Goal: Information Seeking & Learning: Check status

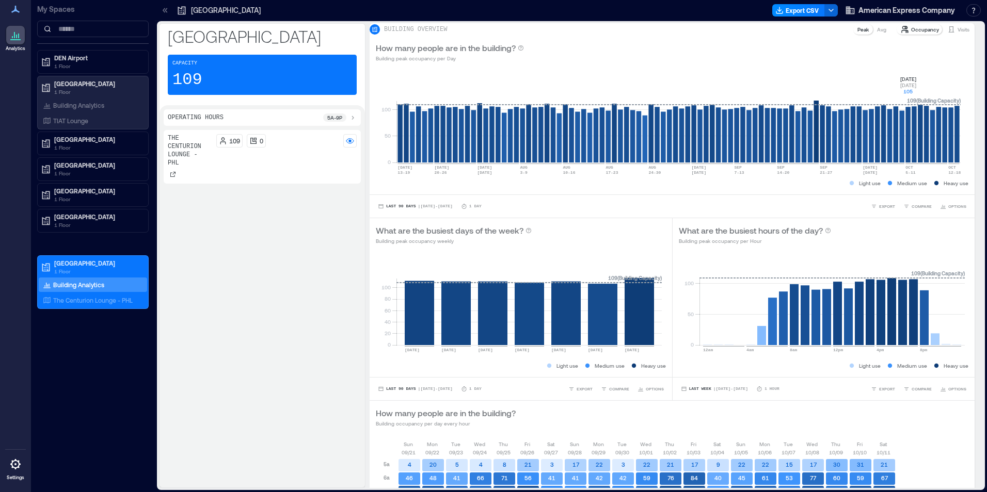
scroll to position [239, 0]
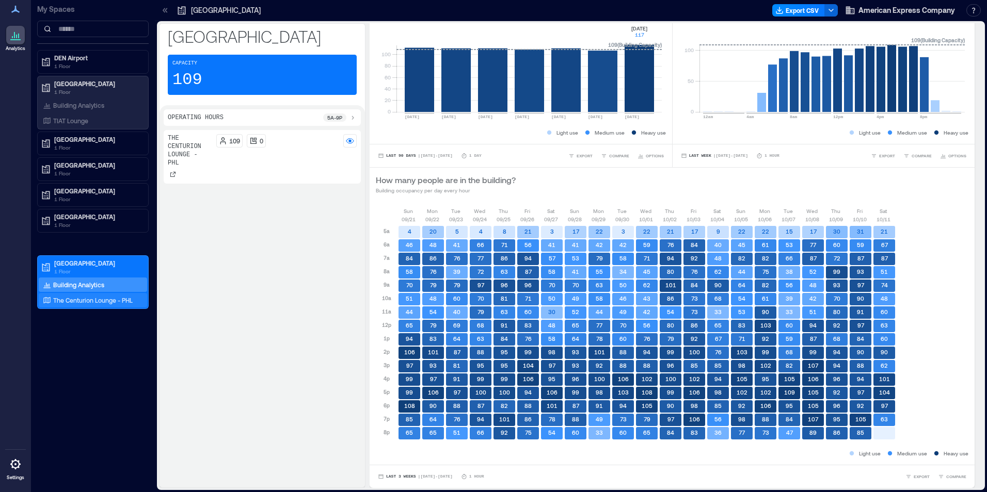
click at [75, 301] on p "The Centurion Lounge - PHL" at bounding box center [92, 300] width 79 height 8
